Goal: Task Accomplishment & Management: Use online tool/utility

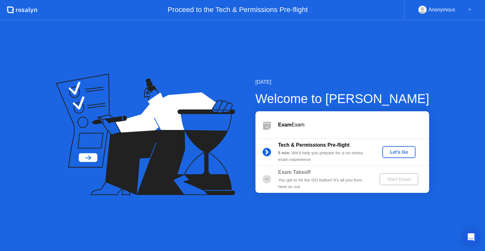
click at [401, 152] on div "Let's Go" at bounding box center [399, 151] width 28 height 5
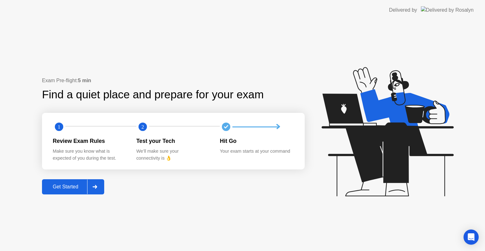
click at [63, 189] on div "Get Started" at bounding box center [65, 187] width 43 height 6
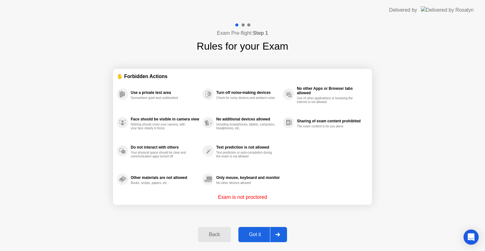
click at [257, 233] on div "Got it" at bounding box center [255, 234] width 30 height 6
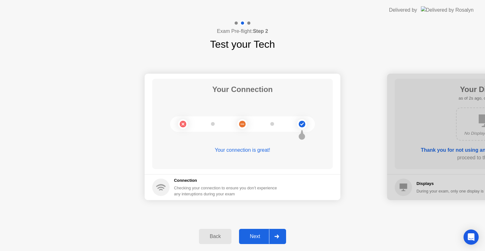
click at [258, 233] on div "Next" at bounding box center [255, 236] width 28 height 6
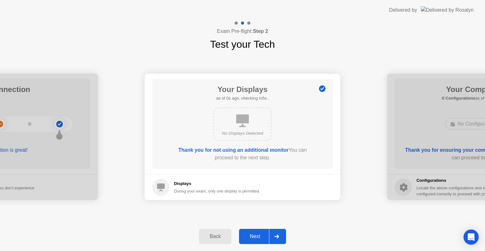
click at [258, 233] on div "Next" at bounding box center [255, 236] width 28 height 6
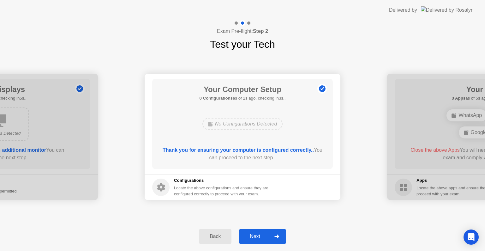
click at [258, 233] on div "Next" at bounding box center [255, 236] width 28 height 6
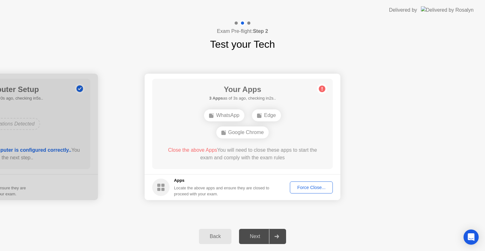
click at [303, 185] on div "Force Close..." at bounding box center [311, 187] width 39 height 5
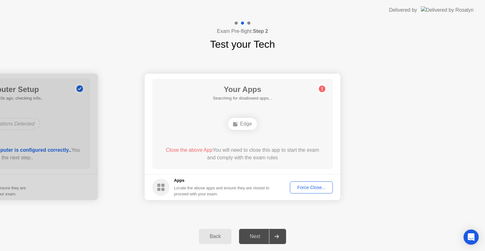
click at [245, 125] on div "Edge" at bounding box center [242, 124] width 29 height 12
click at [299, 186] on div "Force Close..." at bounding box center [311, 187] width 39 height 5
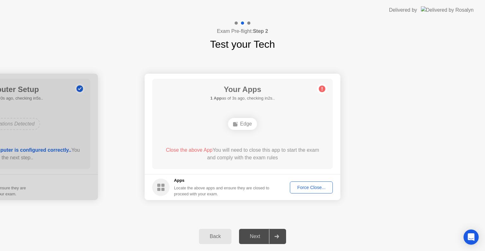
click at [210, 231] on button "Back" at bounding box center [215, 236] width 33 height 15
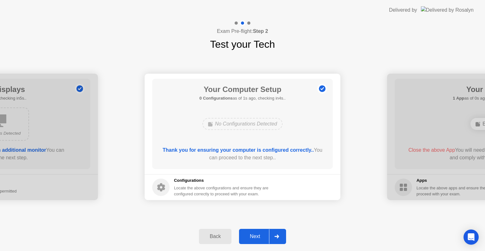
click at [256, 240] on button "Next" at bounding box center [262, 236] width 47 height 15
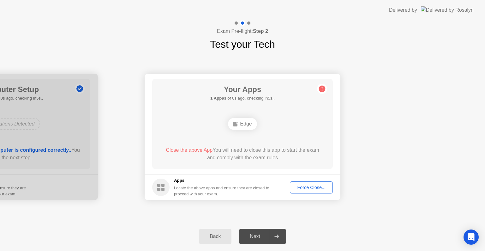
click at [323, 186] on div "Force Close..." at bounding box center [311, 187] width 39 height 5
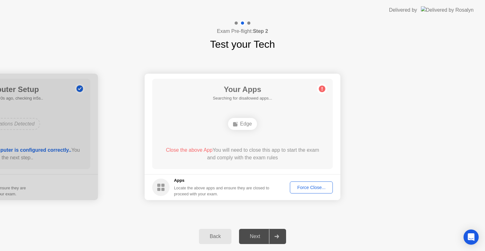
click at [246, 124] on div "Edge" at bounding box center [242, 124] width 29 height 12
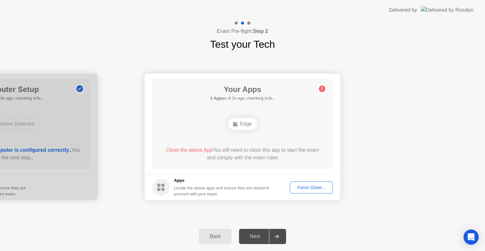
click at [246, 124] on div "Edge" at bounding box center [242, 124] width 29 height 12
click at [319, 189] on div "Force Close..." at bounding box center [311, 187] width 39 height 5
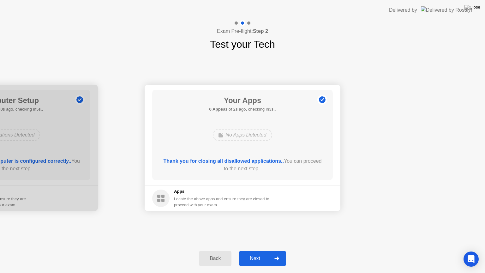
click at [254, 250] on div "Next" at bounding box center [255, 258] width 28 height 6
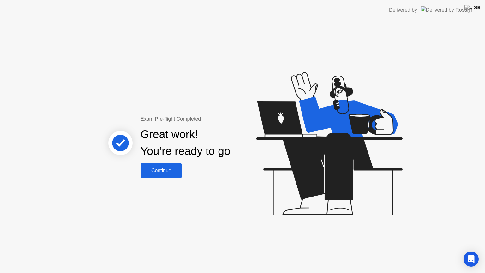
click at [160, 171] on div "Continue" at bounding box center [161, 171] width 38 height 6
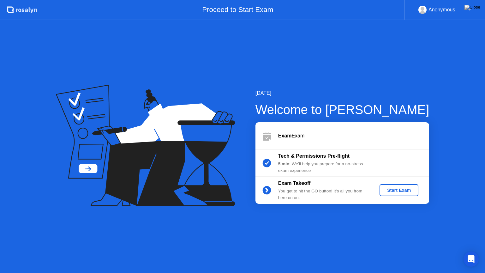
click at [395, 193] on div "Start Exam" at bounding box center [399, 189] width 34 height 5
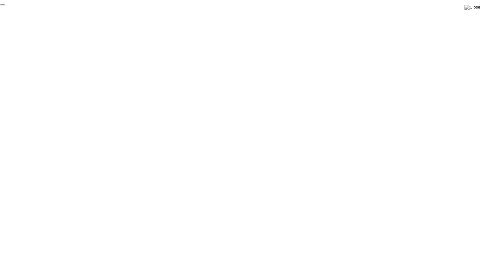
click div "End Proctoring Session"
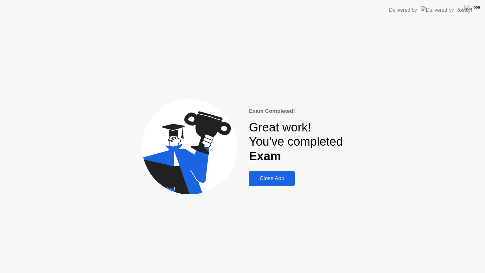
click at [479, 8] on img at bounding box center [472, 7] width 16 height 5
